Goal: Information Seeking & Learning: Compare options

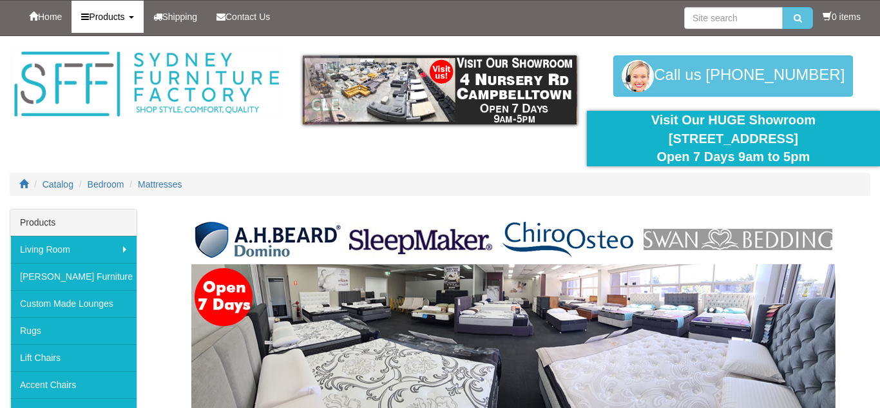
click at [98, 27] on link "Products" at bounding box center [108, 17] width 72 height 32
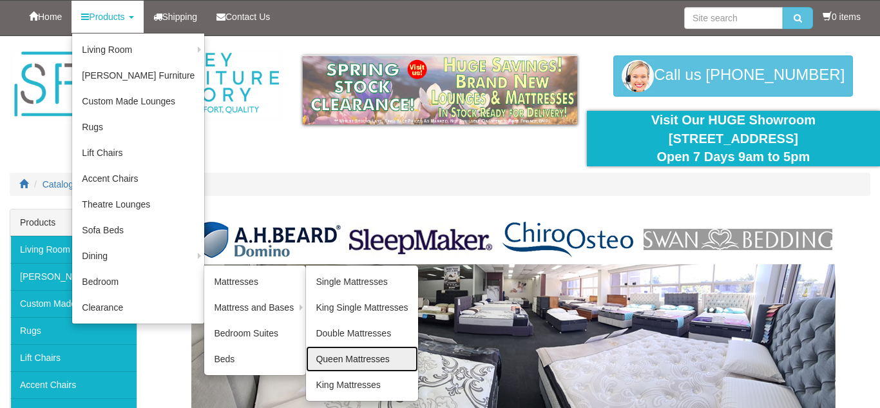
click at [365, 360] on link "Queen Mattresses" at bounding box center [361, 359] width 111 height 26
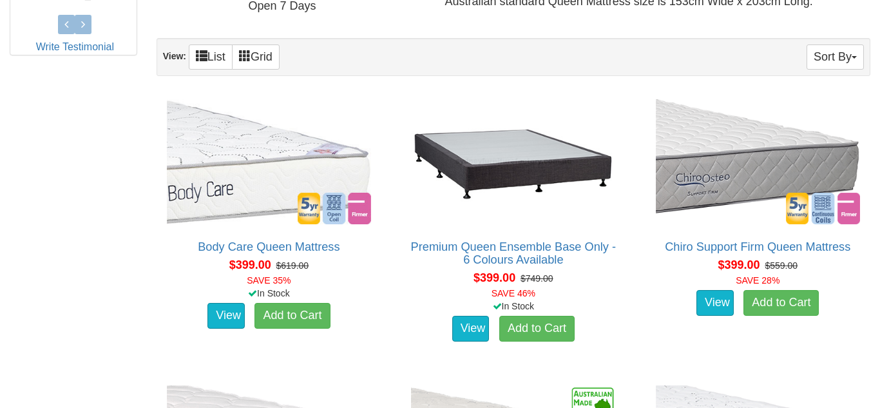
scroll to position [724, 0]
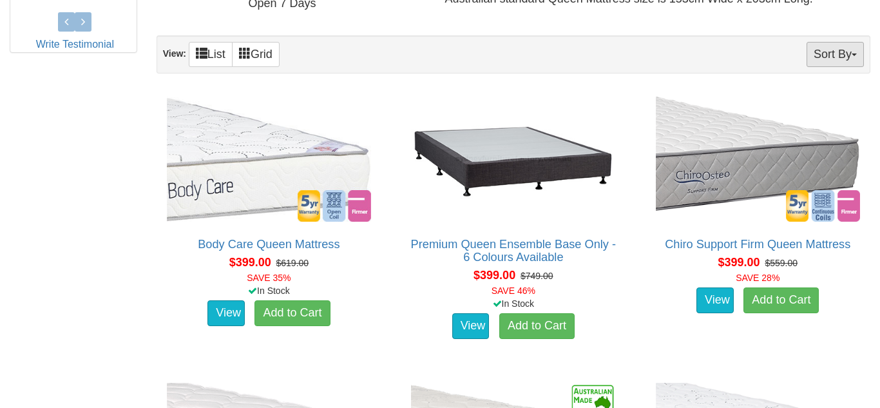
click at [813, 59] on button "Sort By" at bounding box center [835, 54] width 57 height 25
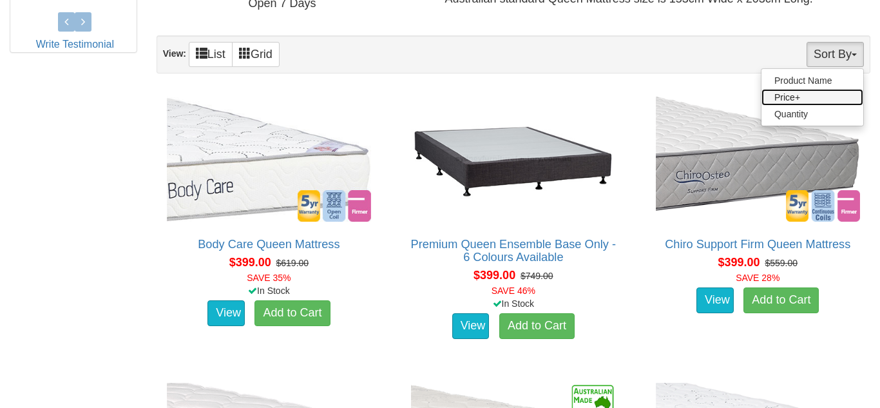
click at [813, 101] on link "Price+" at bounding box center [813, 97] width 102 height 17
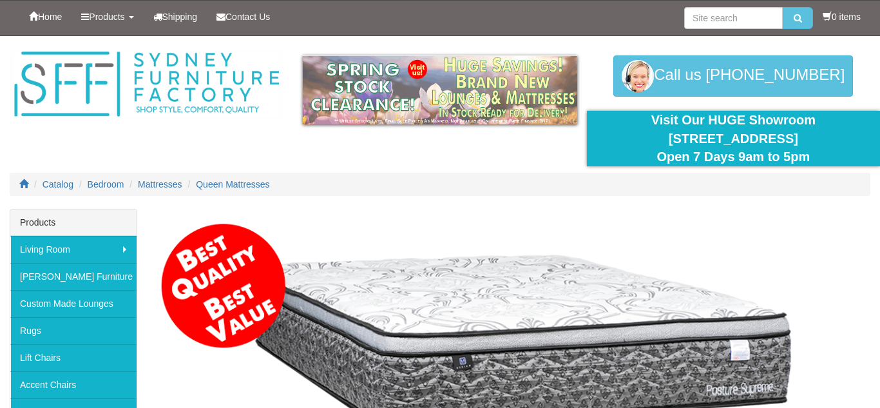
scroll to position [602, 0]
